Goal: Task Accomplishment & Management: Complete application form

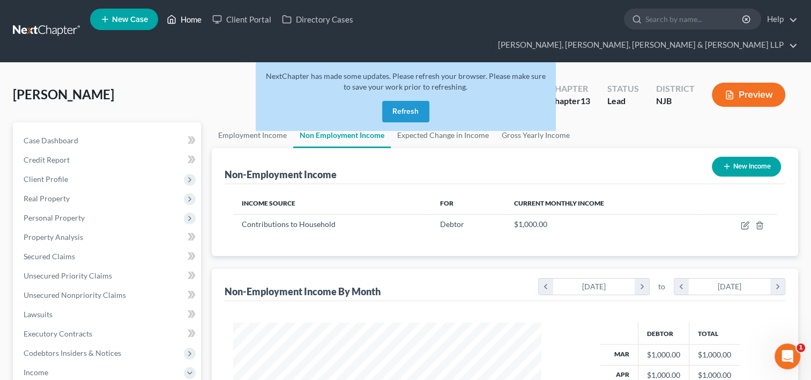
click at [186, 25] on link "Home" at bounding box center [184, 19] width 46 height 19
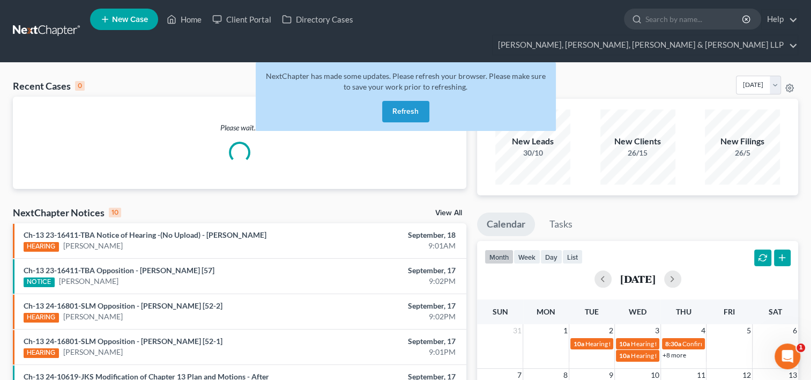
click at [404, 101] on button "Refresh" at bounding box center [405, 111] width 47 height 21
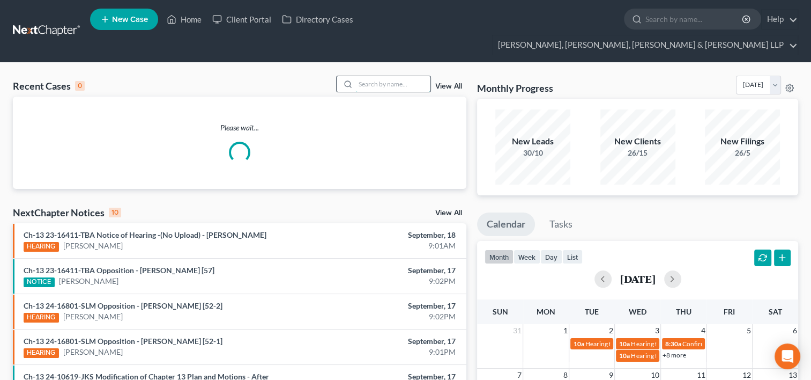
click at [375, 76] on input "search" at bounding box center [392, 84] width 75 height 16
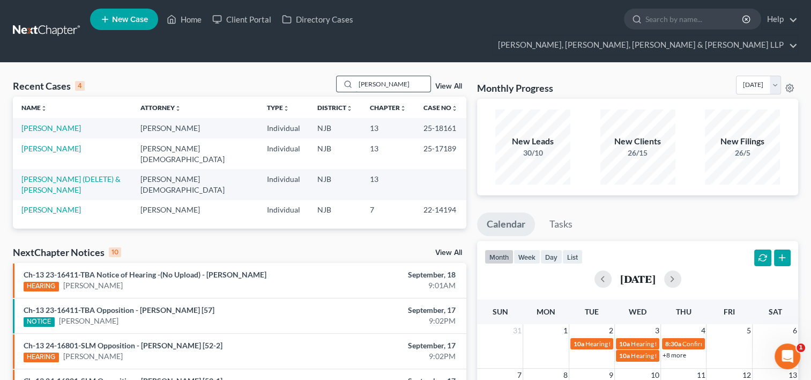
type input "[PERSON_NAME]"
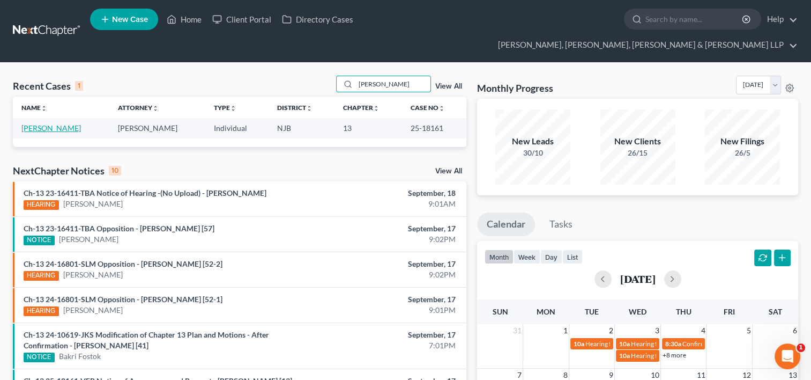
click at [68, 123] on link "[PERSON_NAME]" at bounding box center [51, 127] width 60 height 9
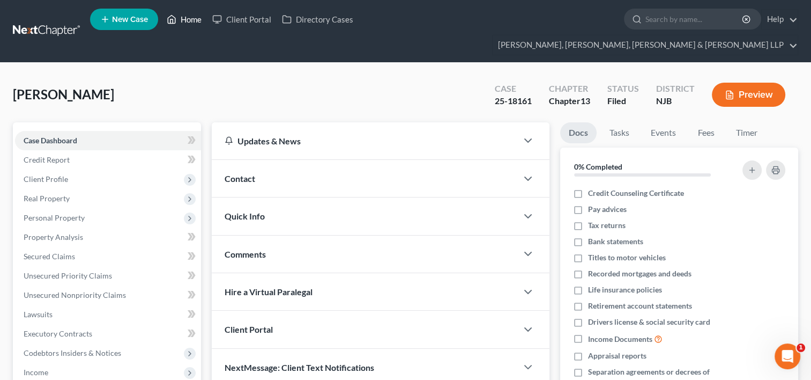
click at [191, 24] on link "Home" at bounding box center [184, 19] width 46 height 19
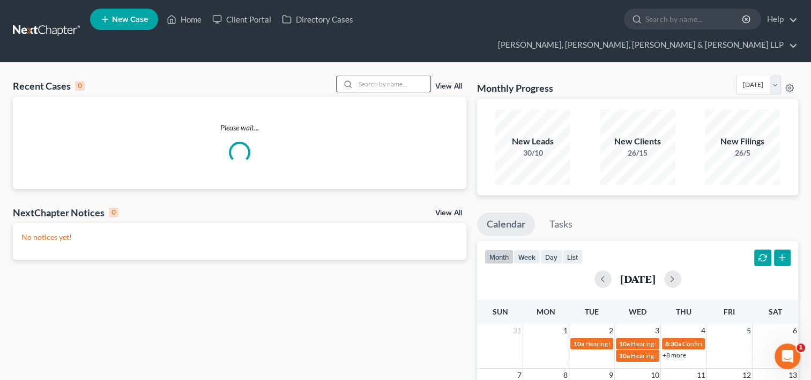
click at [394, 76] on input "search" at bounding box center [392, 84] width 75 height 16
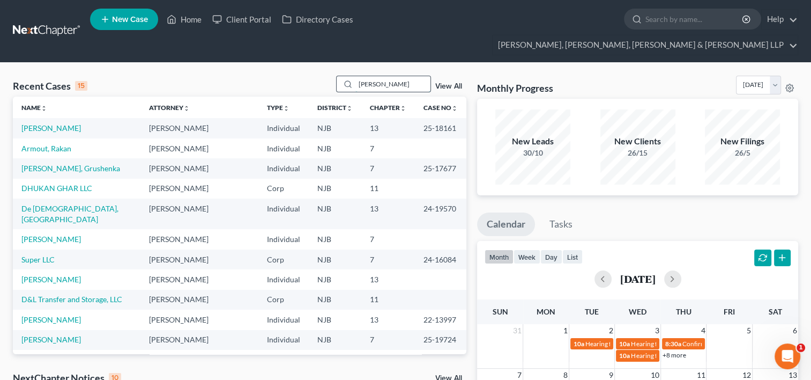
type input "[PERSON_NAME]"
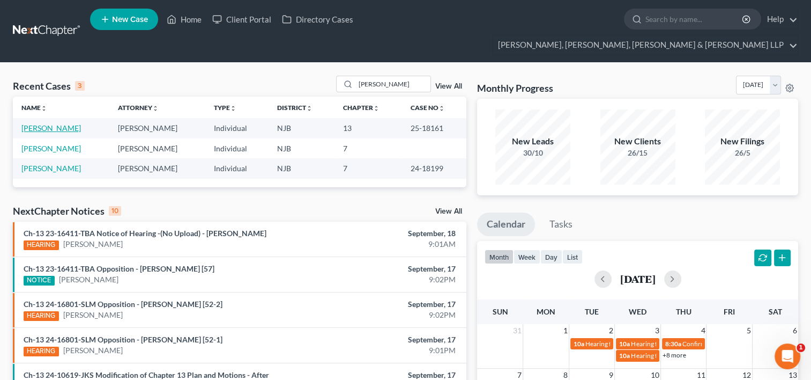
click at [63, 123] on link "[PERSON_NAME]" at bounding box center [51, 127] width 60 height 9
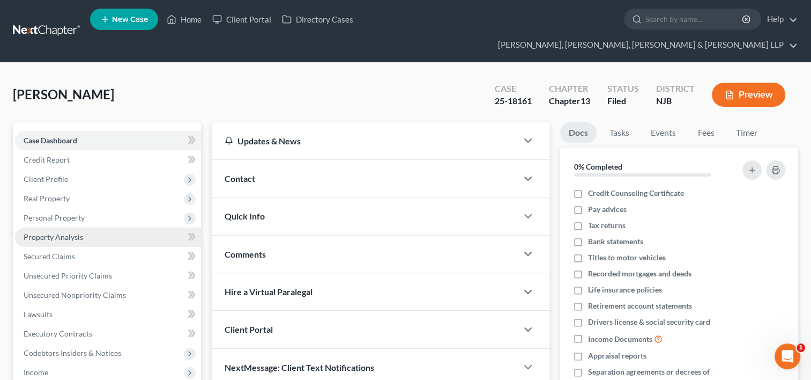
scroll to position [107, 0]
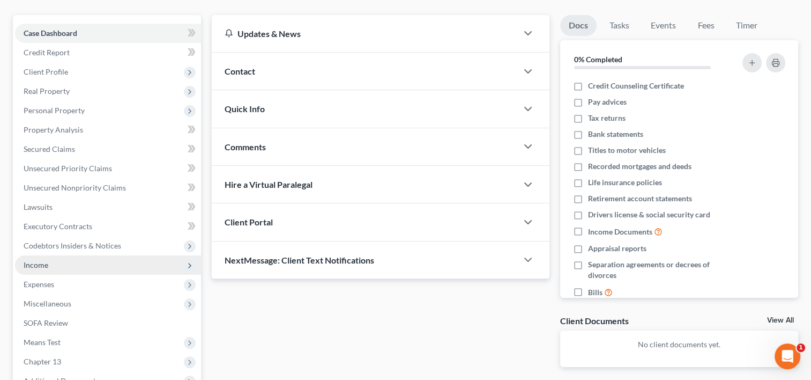
click at [46, 260] on span "Income" at bounding box center [36, 264] width 25 height 9
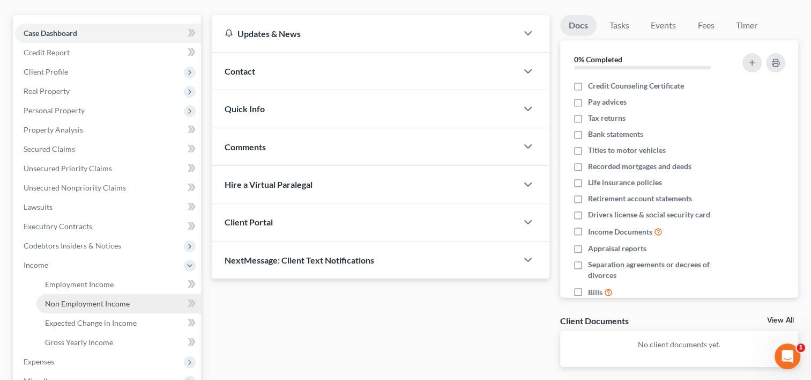
click at [50, 299] on span "Non Employment Income" at bounding box center [87, 303] width 85 height 9
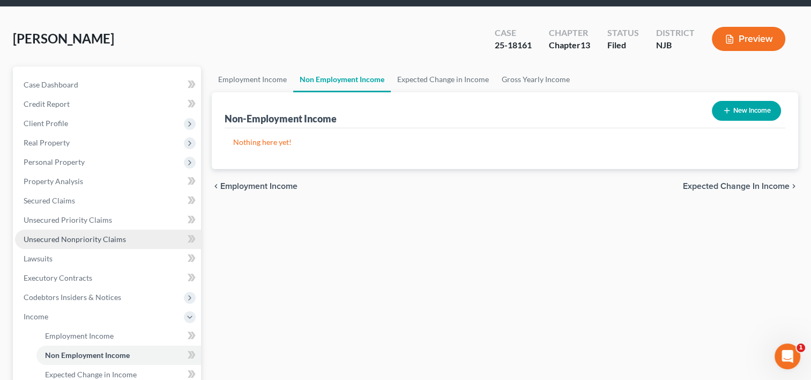
scroll to position [107, 0]
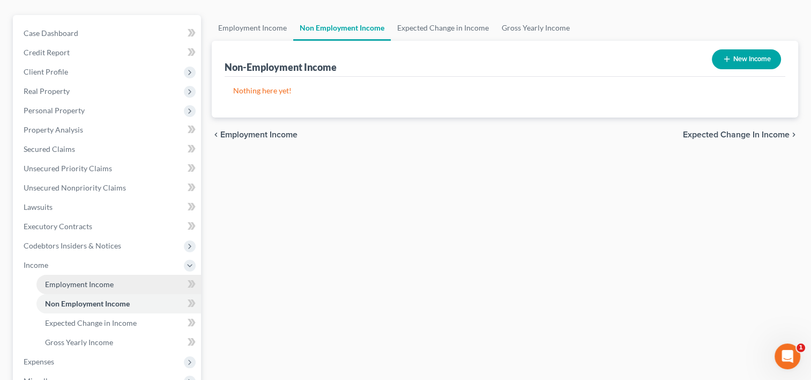
click at [105, 279] on span "Employment Income" at bounding box center [79, 283] width 69 height 9
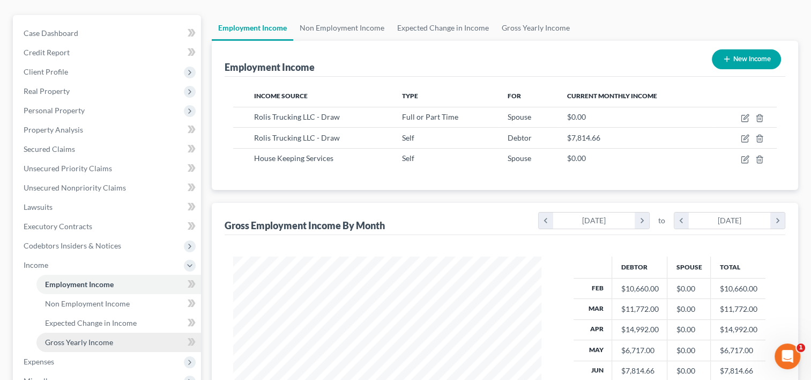
scroll to position [161, 0]
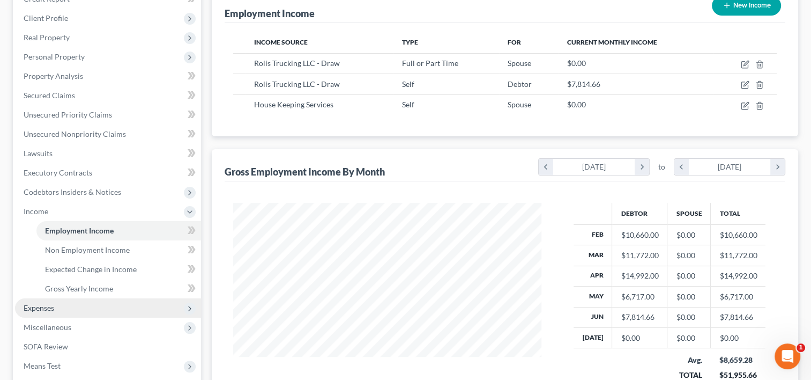
click at [77, 298] on span "Expenses" at bounding box center [108, 307] width 186 height 19
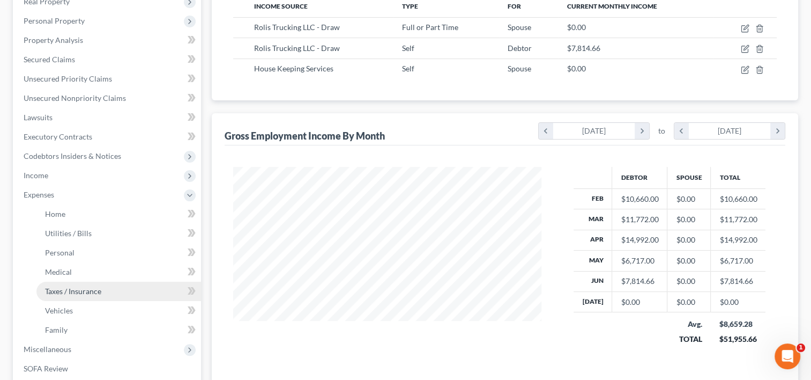
scroll to position [268, 0]
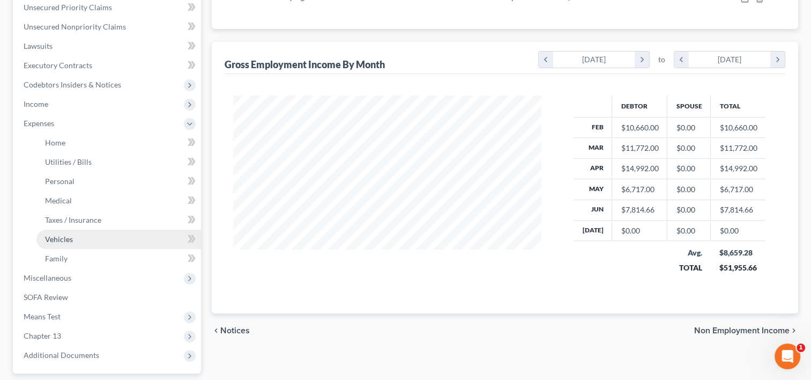
click at [79, 229] on link "Vehicles" at bounding box center [118, 238] width 165 height 19
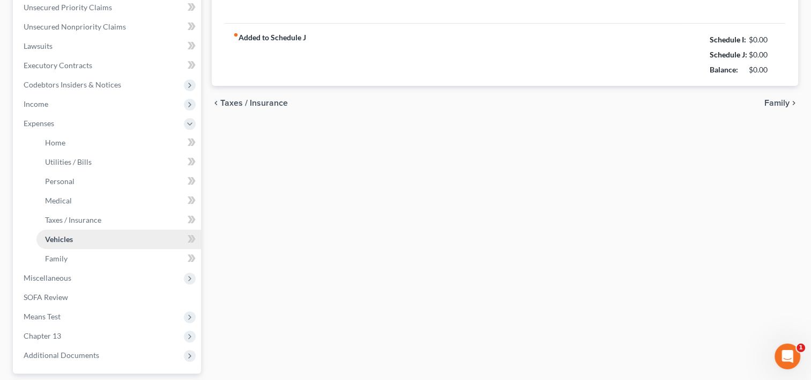
type input "260.00"
type input "210.00"
type input "0.00"
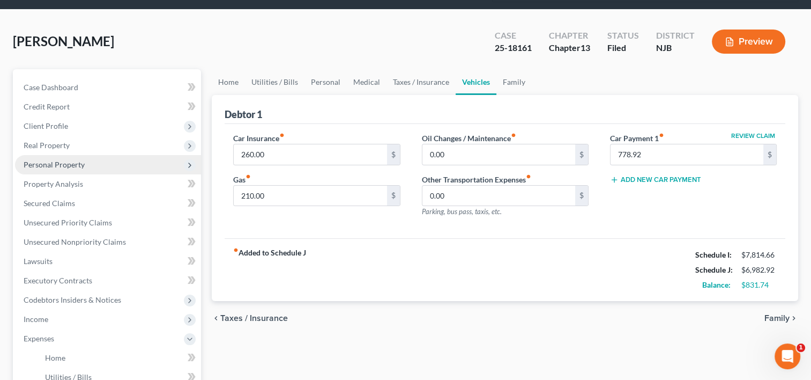
scroll to position [54, 0]
click at [73, 159] on span "Personal Property" at bounding box center [54, 163] width 61 height 9
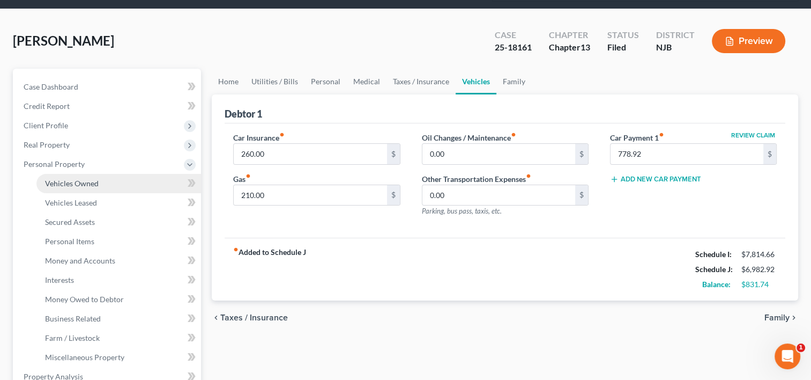
click at [79, 179] on span "Vehicles Owned" at bounding box center [72, 183] width 54 height 9
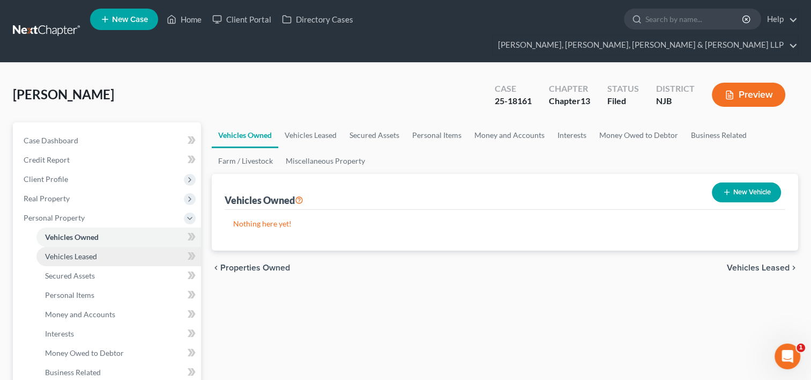
click at [74, 251] on span "Vehicles Leased" at bounding box center [71, 255] width 52 height 9
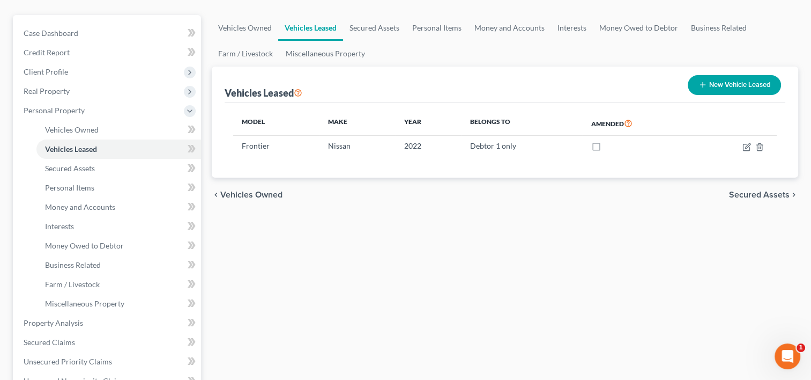
scroll to position [54, 0]
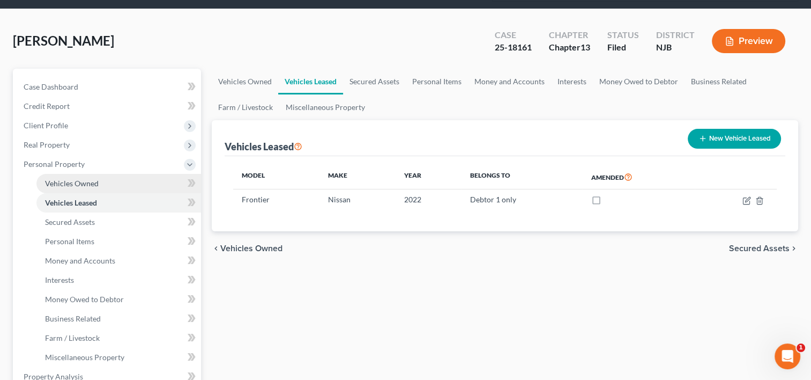
click at [79, 179] on span "Vehicles Owned" at bounding box center [72, 183] width 54 height 9
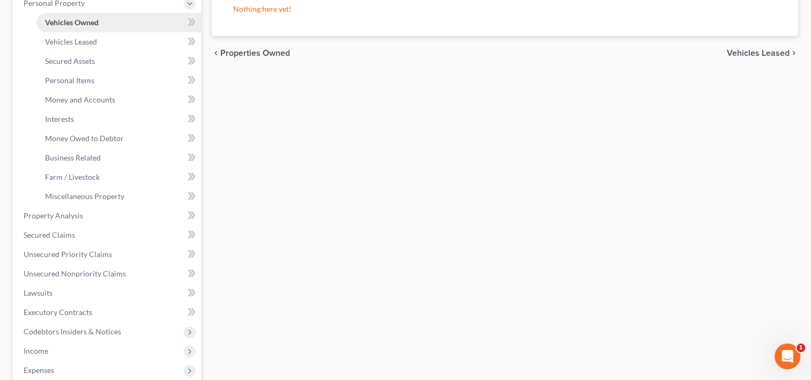
scroll to position [374, 0]
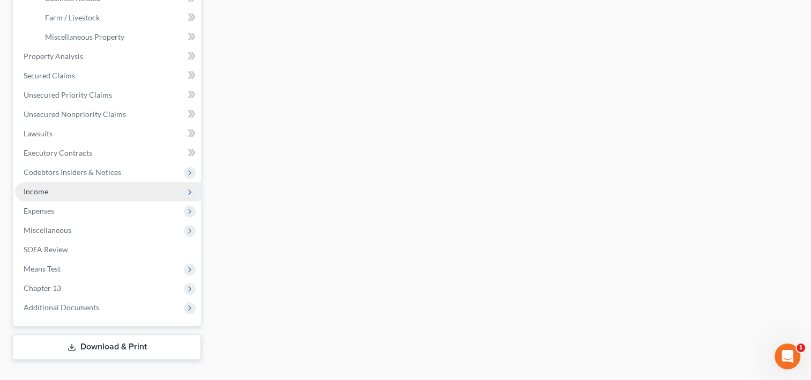
click at [32, 187] on span "Income" at bounding box center [36, 191] width 25 height 9
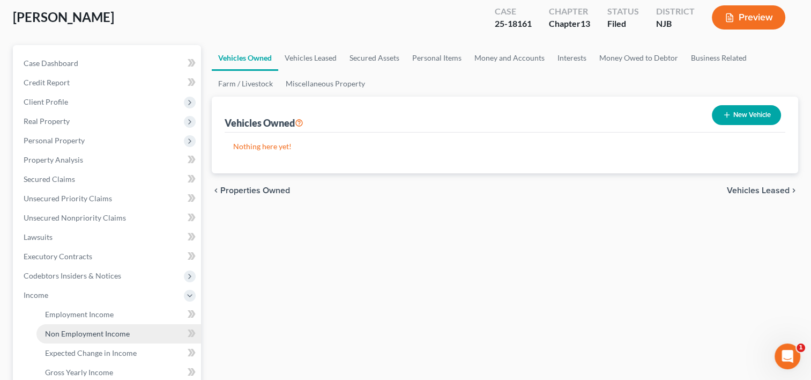
scroll to position [161, 0]
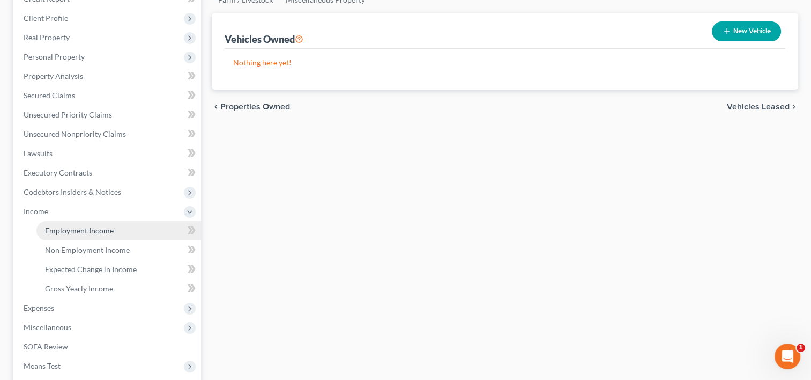
click at [98, 226] on span "Employment Income" at bounding box center [79, 230] width 69 height 9
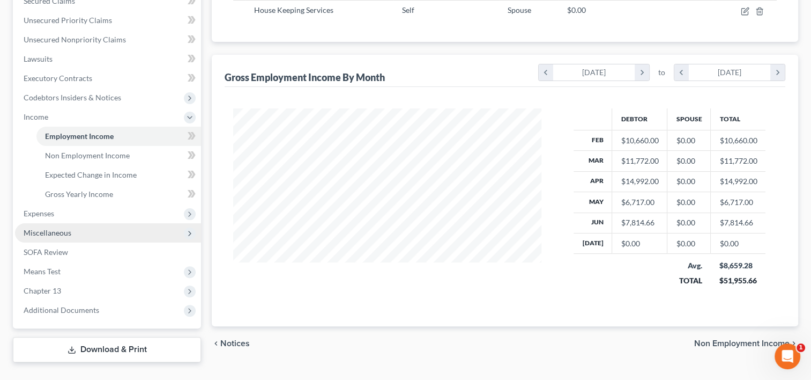
scroll to position [258, 0]
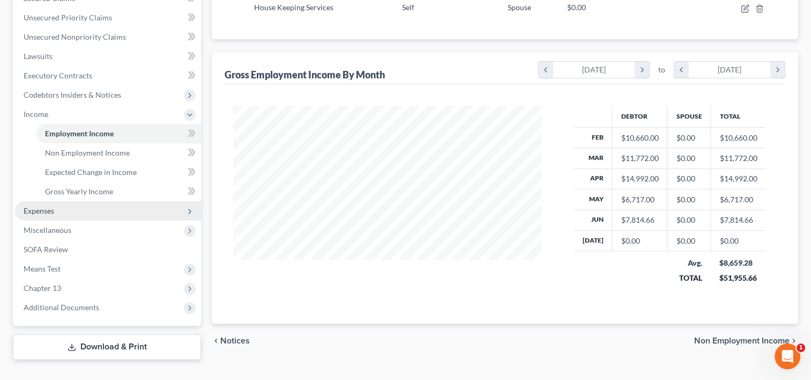
click at [49, 206] on span "Expenses" at bounding box center [39, 210] width 31 height 9
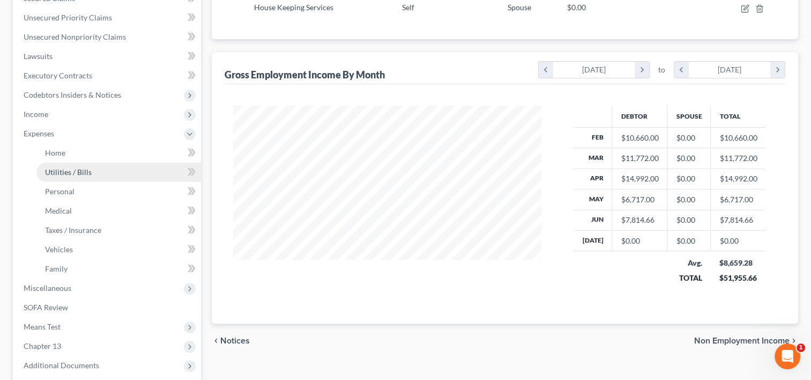
click at [71, 167] on span "Utilities / Bills" at bounding box center [68, 171] width 47 height 9
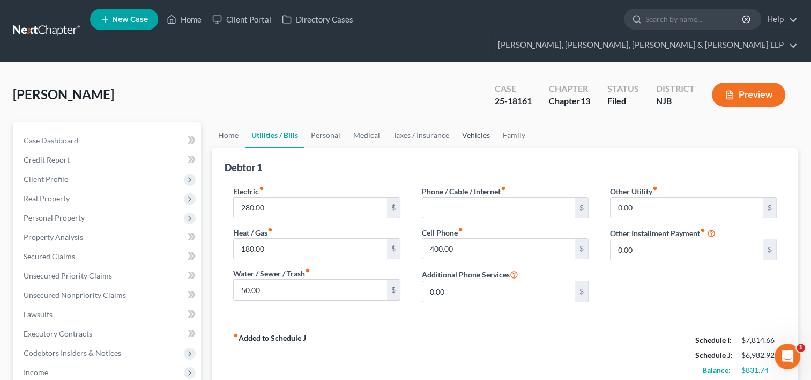
click at [473, 122] on link "Vehicles" at bounding box center [476, 135] width 41 height 26
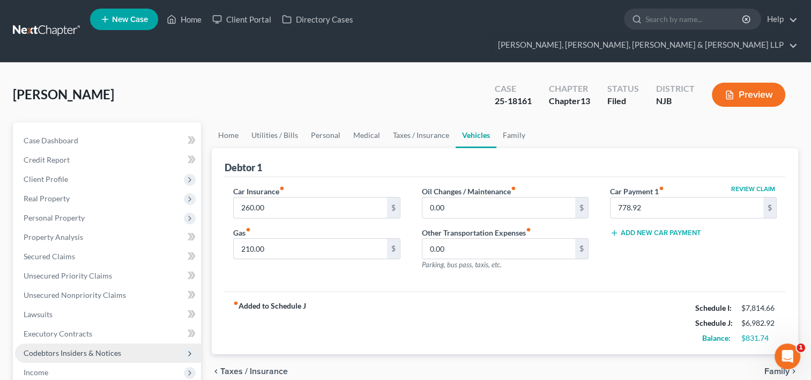
scroll to position [54, 0]
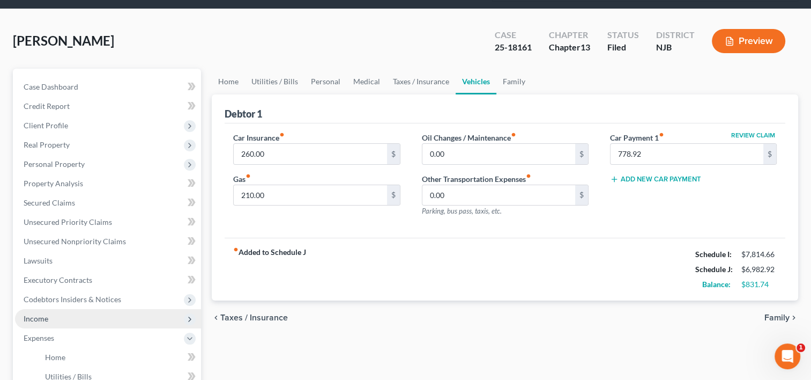
click at [41, 314] on span "Income" at bounding box center [36, 318] width 25 height 9
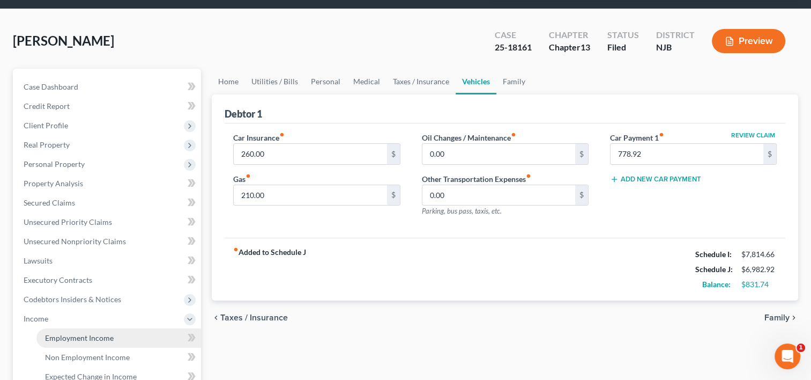
click at [69, 333] on span "Employment Income" at bounding box center [79, 337] width 69 height 9
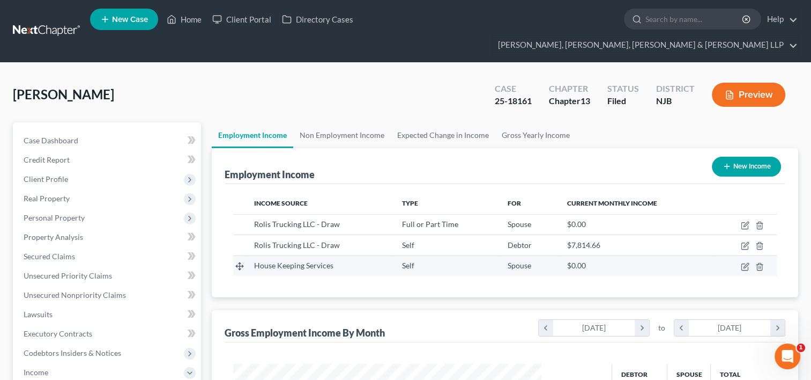
scroll to position [191, 330]
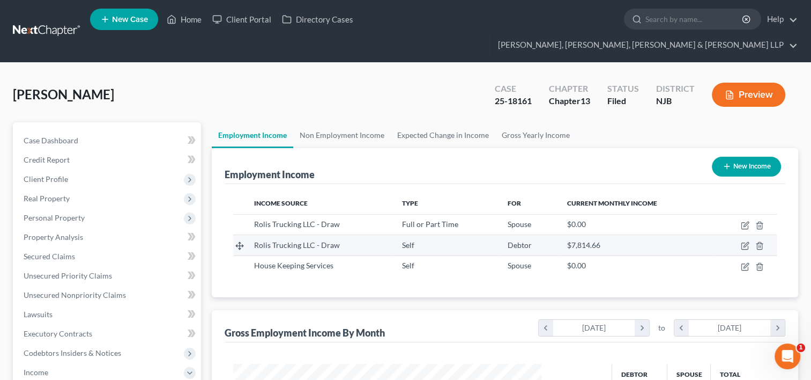
click at [572, 240] on span "$7,814.66" at bounding box center [583, 244] width 33 height 9
